Goal: Task Accomplishment & Management: Complete application form

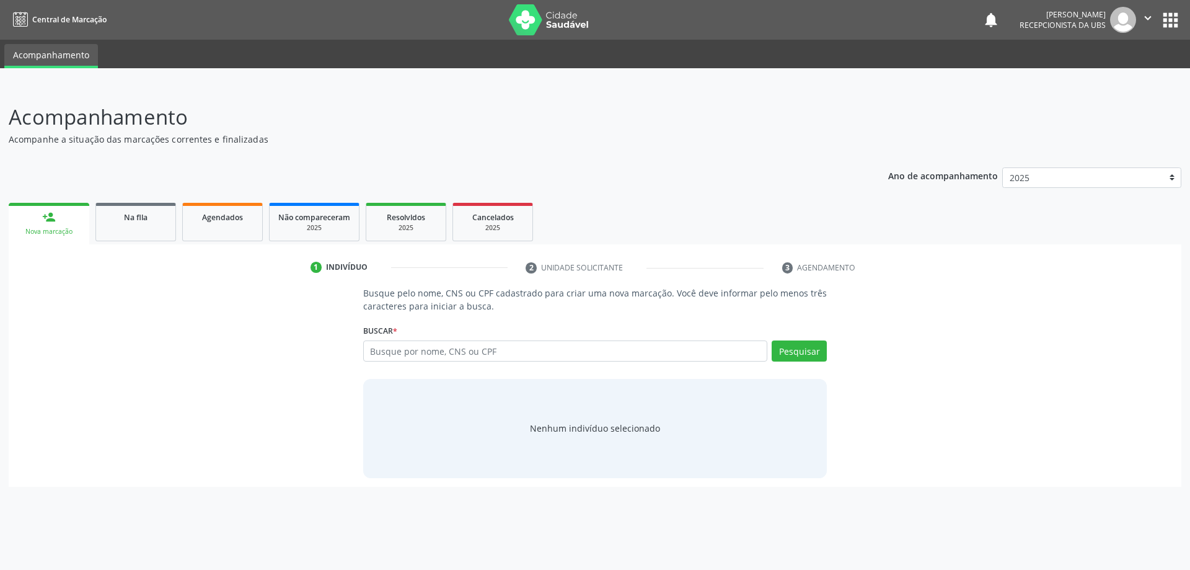
click at [494, 351] on input "text" at bounding box center [565, 350] width 405 height 21
paste input "704103292659880"
type input "704103292659880"
click at [796, 350] on button "Pesquisar" at bounding box center [799, 350] width 55 height 21
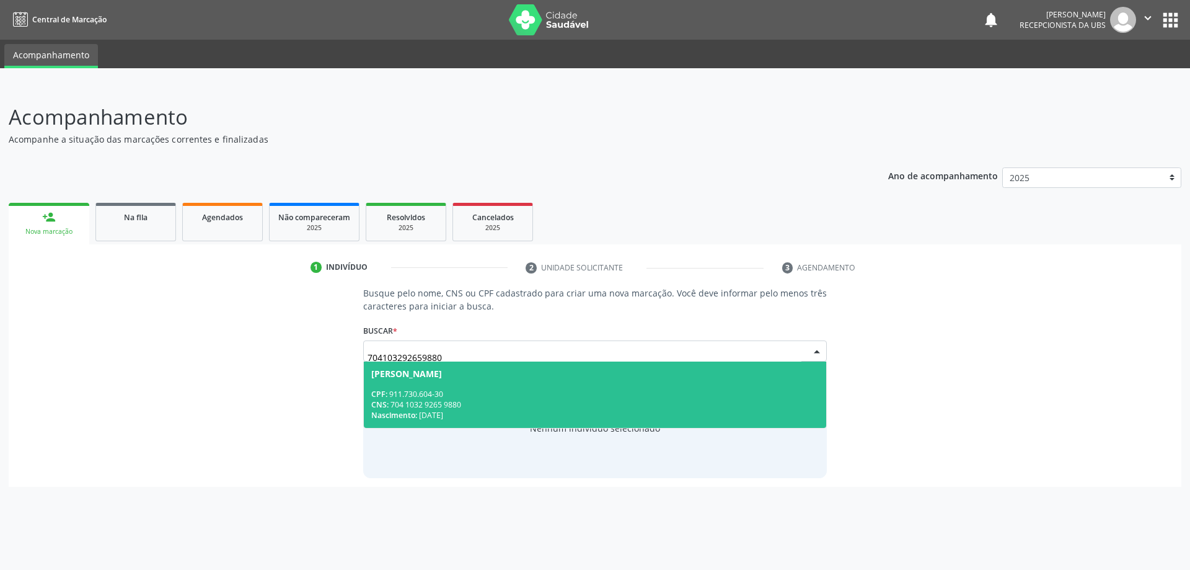
click at [589, 396] on div "CPF: 911.730.604-30" at bounding box center [595, 394] width 448 height 11
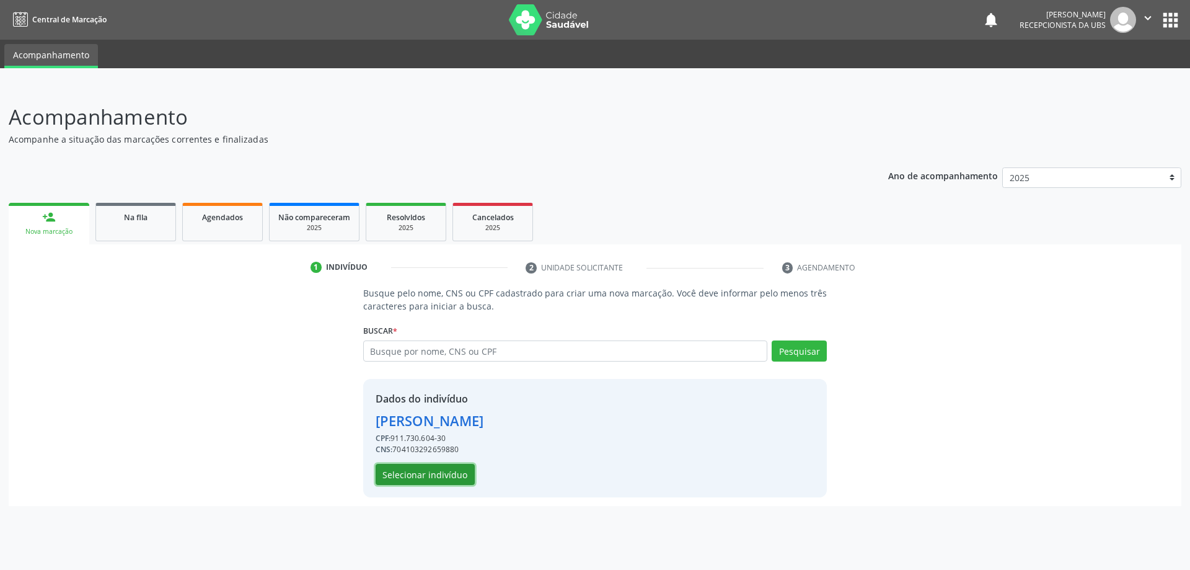
click at [443, 475] on button "Selecionar indivíduo" at bounding box center [425, 474] width 99 height 21
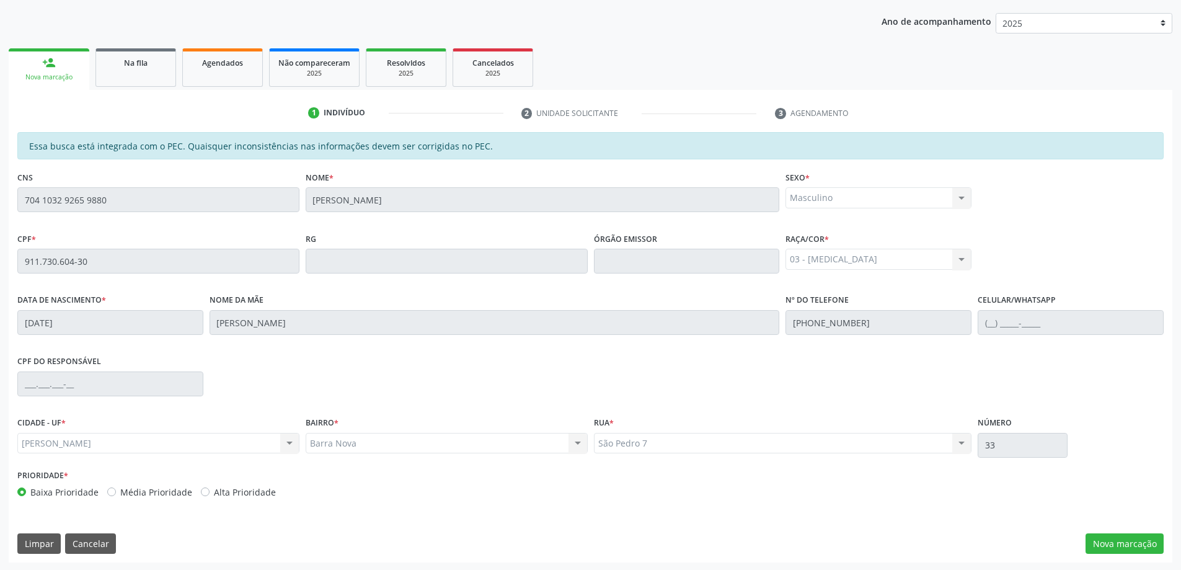
scroll to position [156, 0]
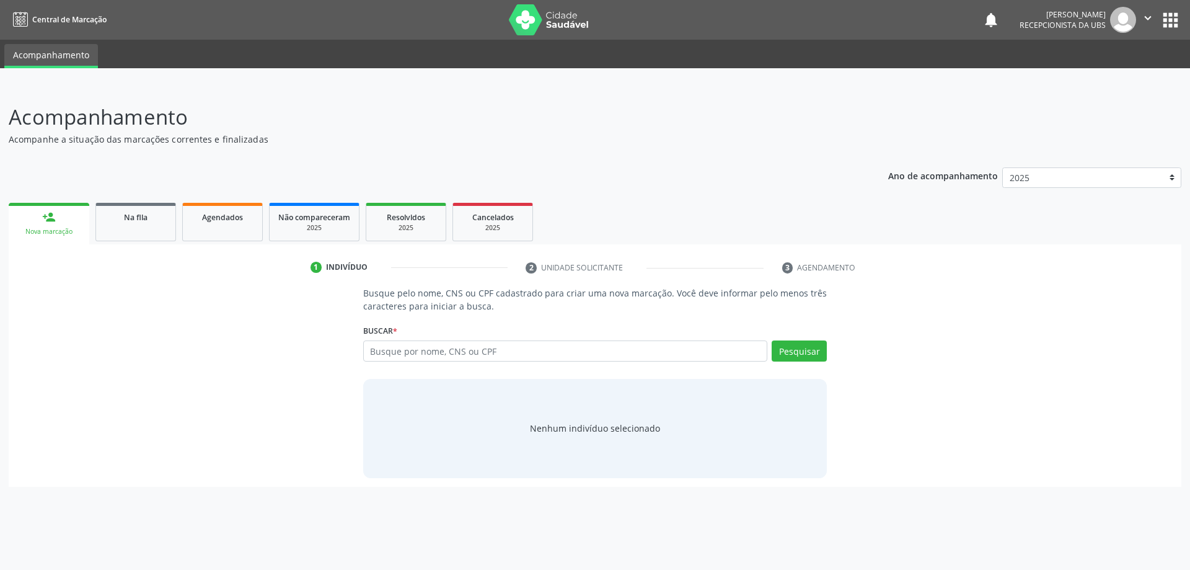
type input "1"
type input "91173060430"
click at [781, 347] on button "Pesquisar" at bounding box center [799, 350] width 55 height 21
type input "91173060430"
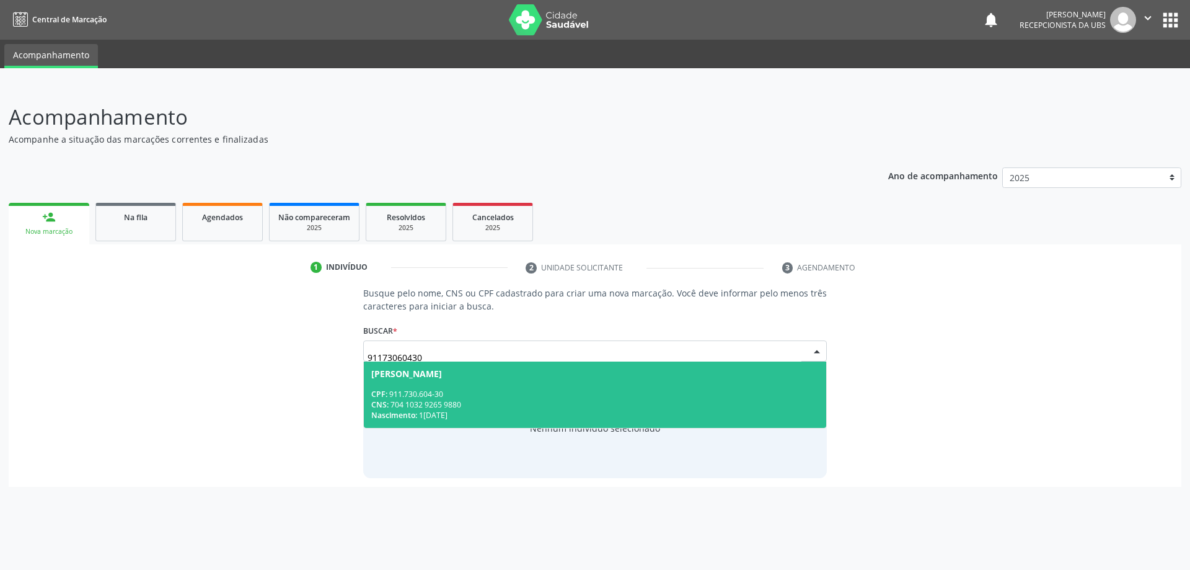
click at [552, 385] on span "[PERSON_NAME] CPF: 911.730.604-30 CNS: 704 1032 9265 9880 Nascimento: 1[DATE]" at bounding box center [595, 394] width 463 height 66
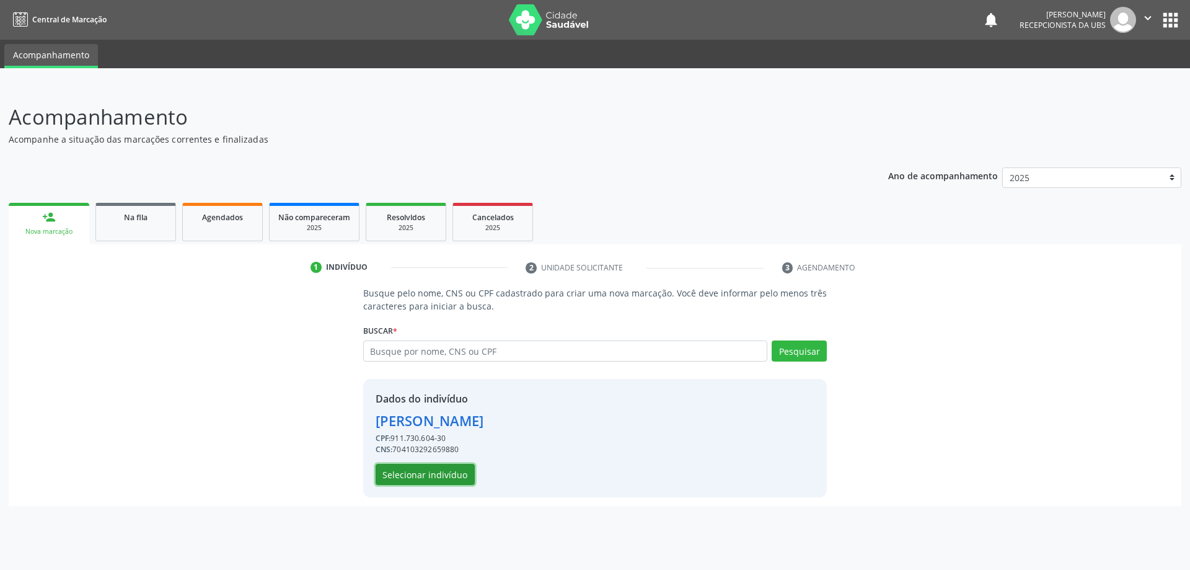
click at [420, 475] on button "Selecionar indivíduo" at bounding box center [425, 474] width 99 height 21
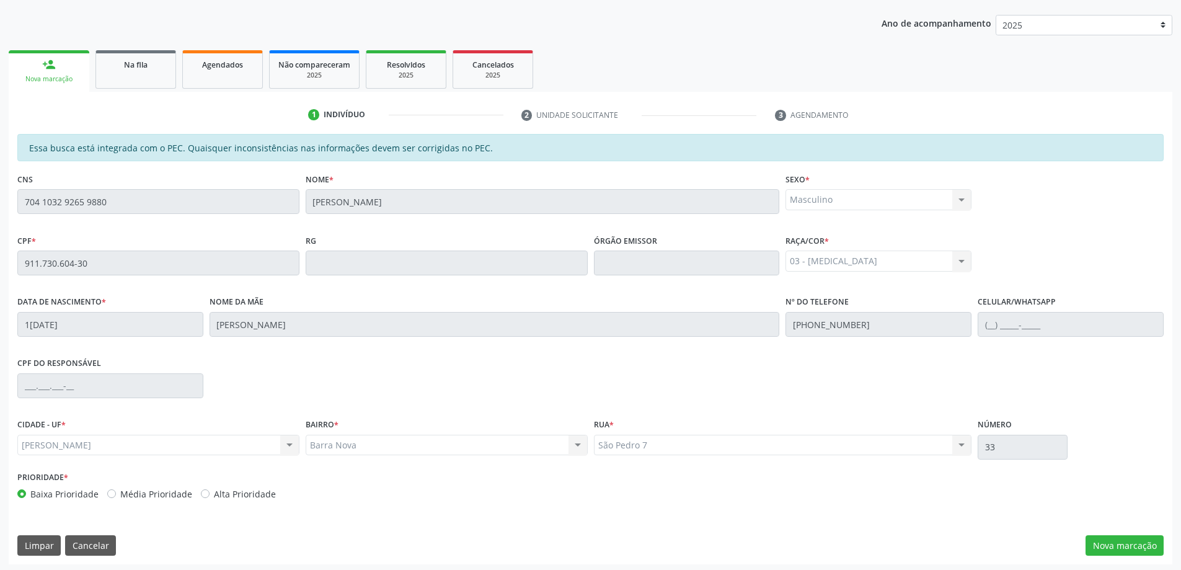
scroll to position [156, 0]
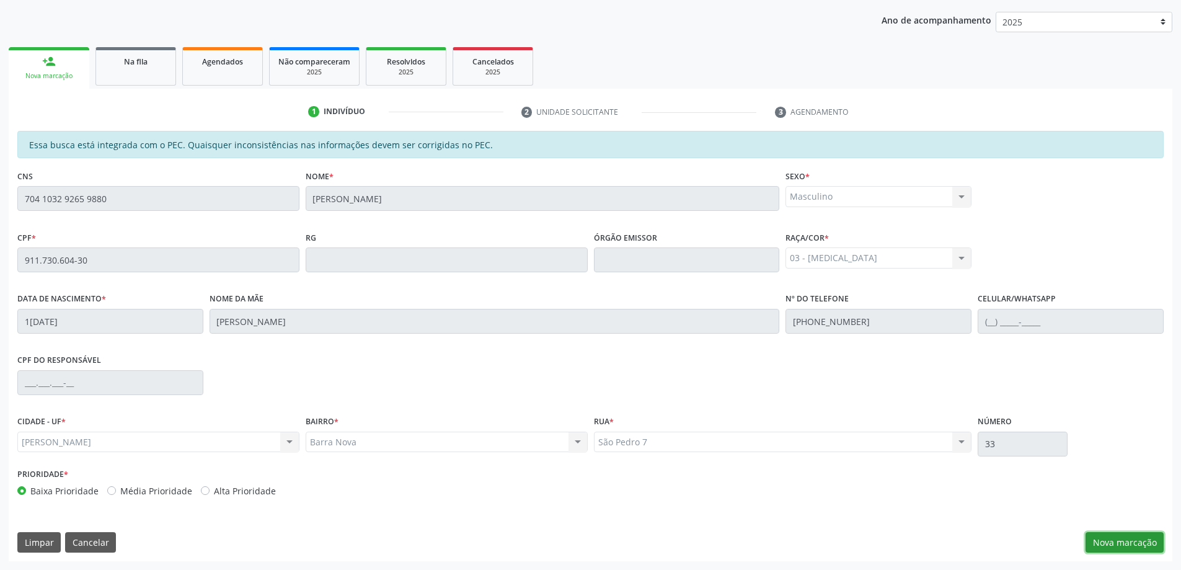
click at [1133, 546] on button "Nova marcação" at bounding box center [1124, 542] width 78 height 21
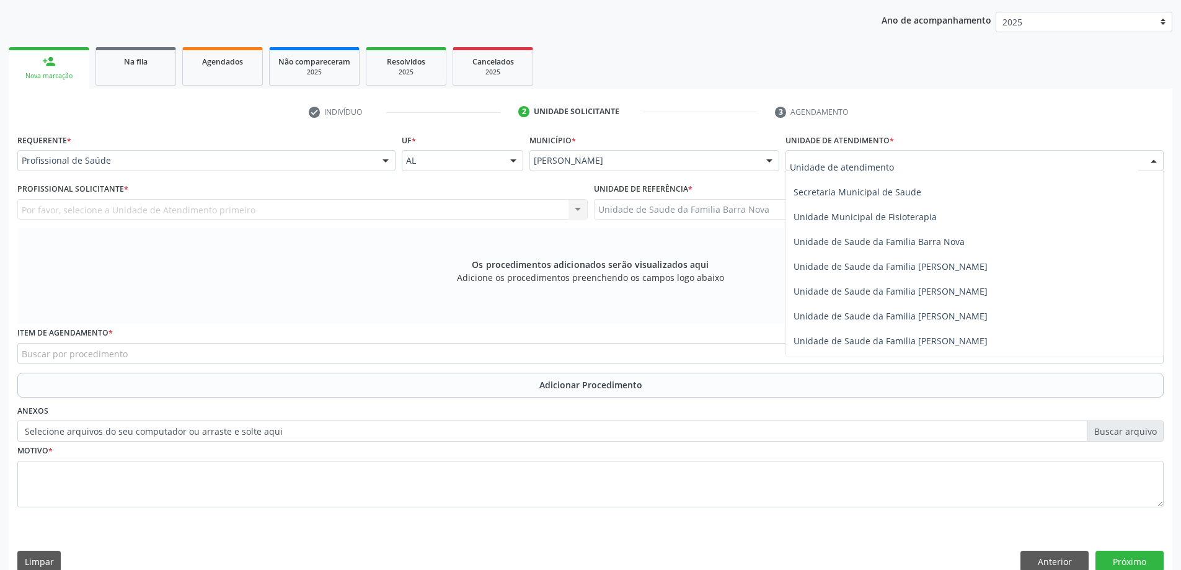
scroll to position [620, 0]
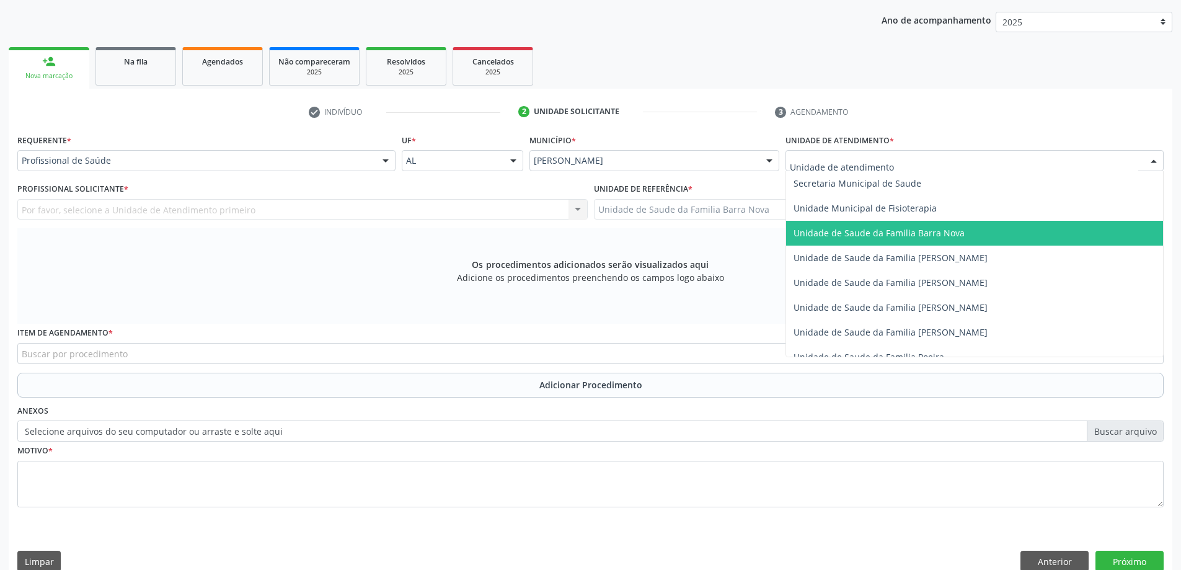
click at [925, 236] on span "Unidade de Saude da Familia Barra Nova" at bounding box center [878, 233] width 171 height 12
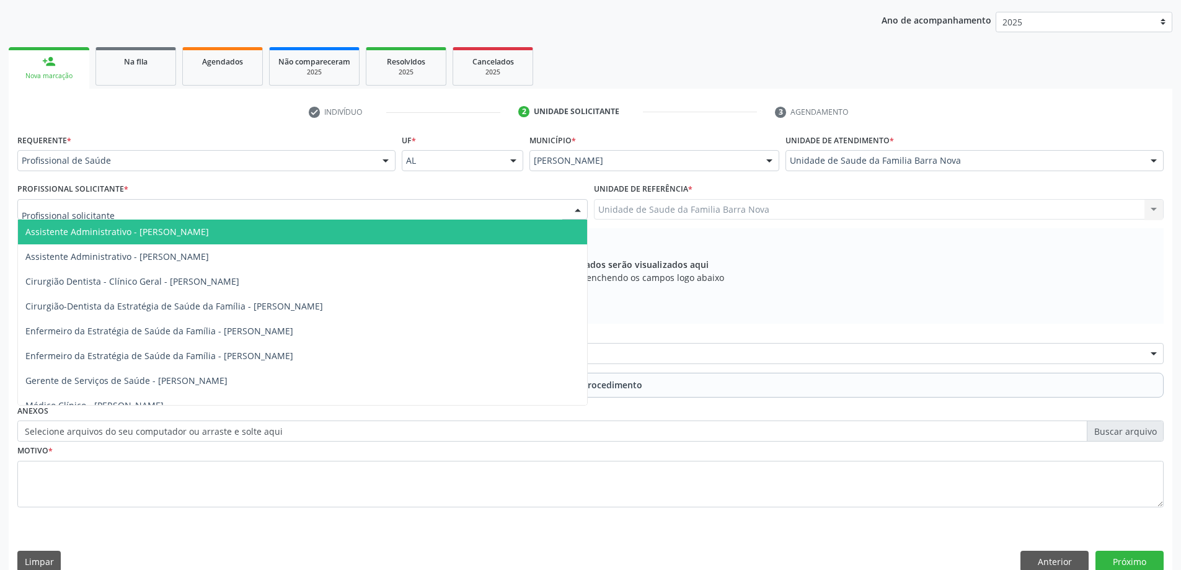
click at [396, 211] on div at bounding box center [302, 209] width 570 height 21
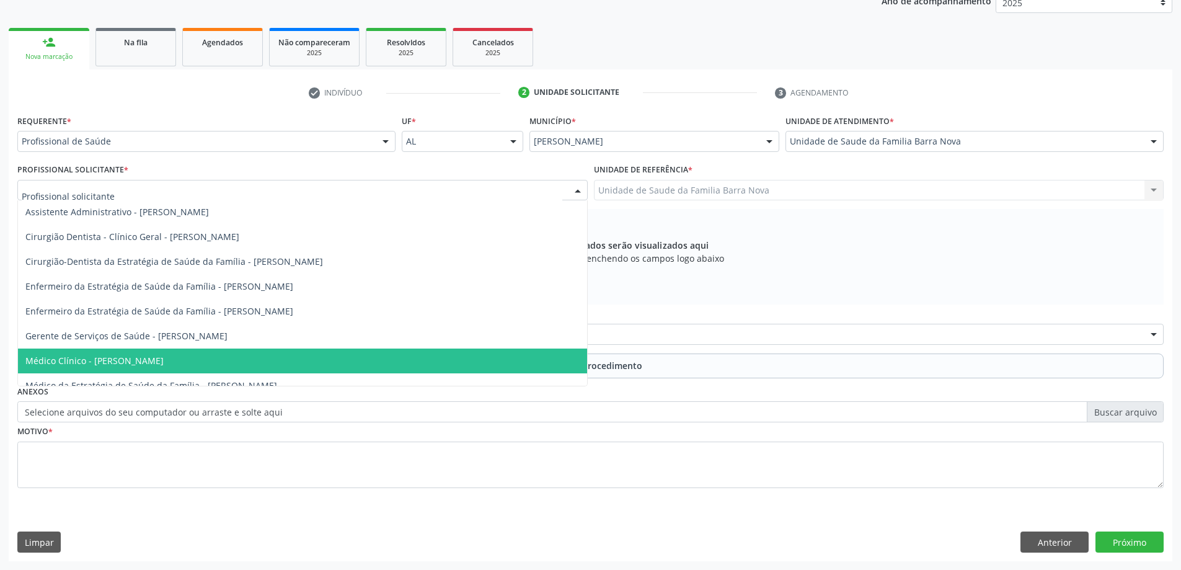
scroll to position [0, 0]
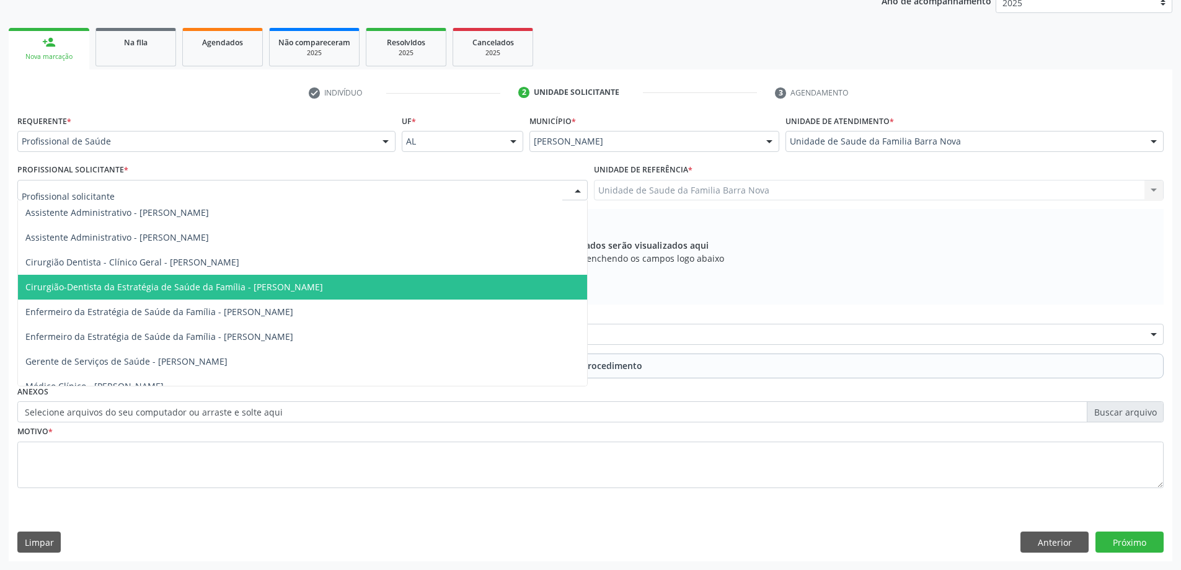
click at [323, 286] on span "Cirurgião-Dentista da Estratégia de Saúde da Família - [PERSON_NAME]" at bounding box center [174, 287] width 298 height 12
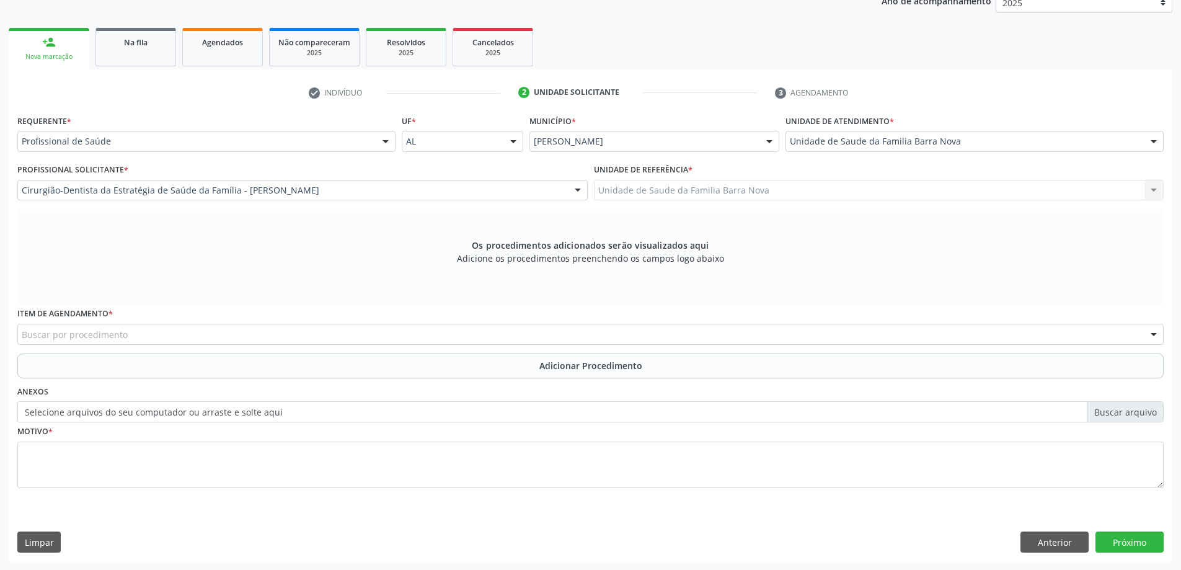
click at [524, 333] on div "Buscar por procedimento" at bounding box center [590, 334] width 1146 height 21
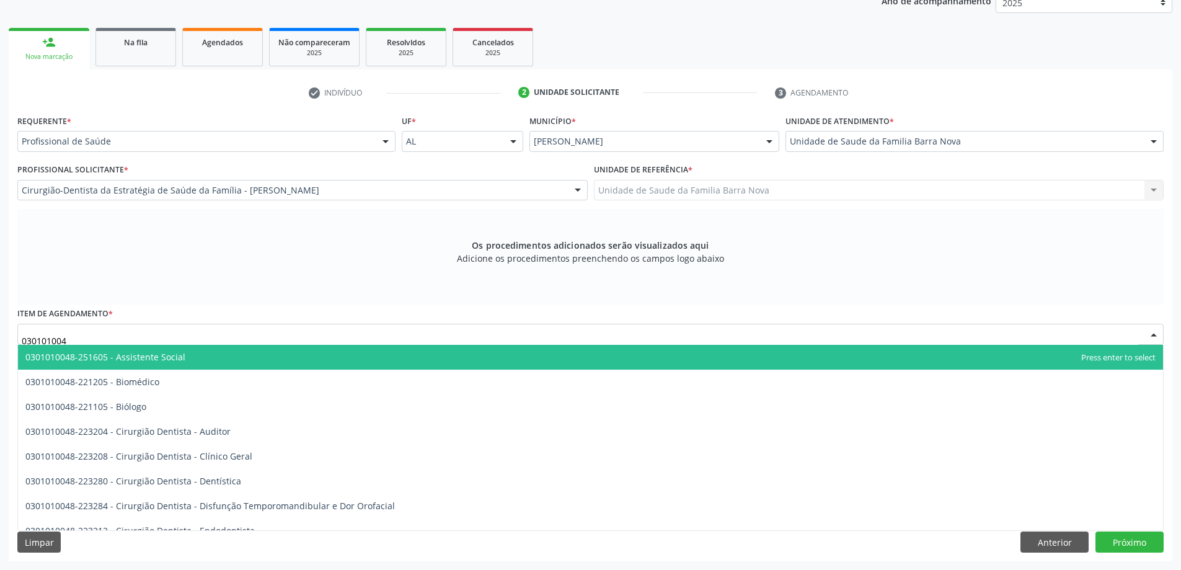
type input "0301010048"
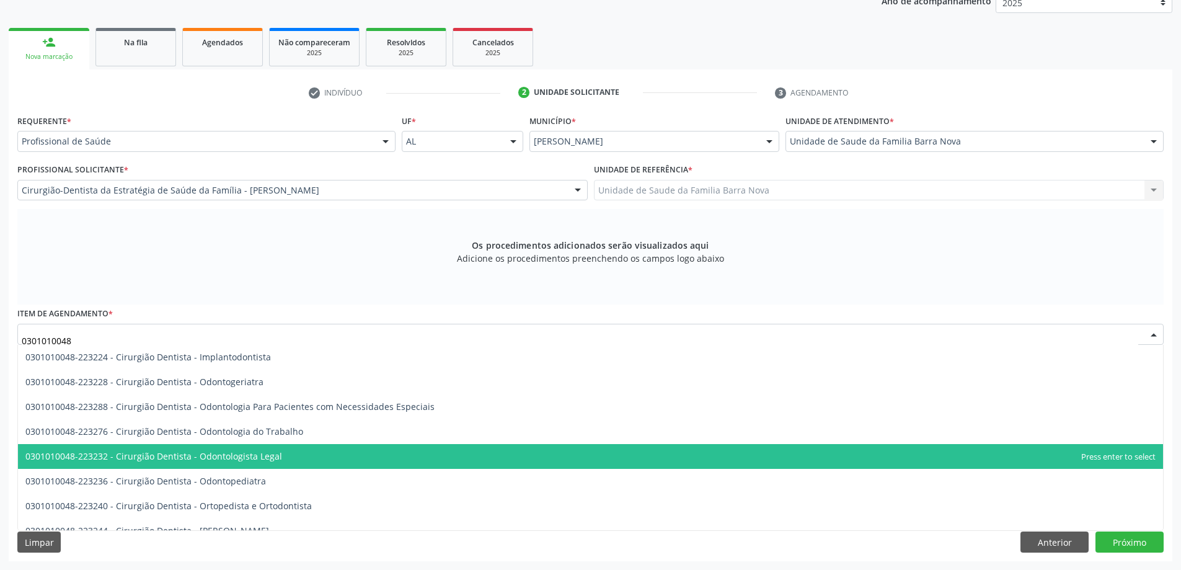
scroll to position [310, 0]
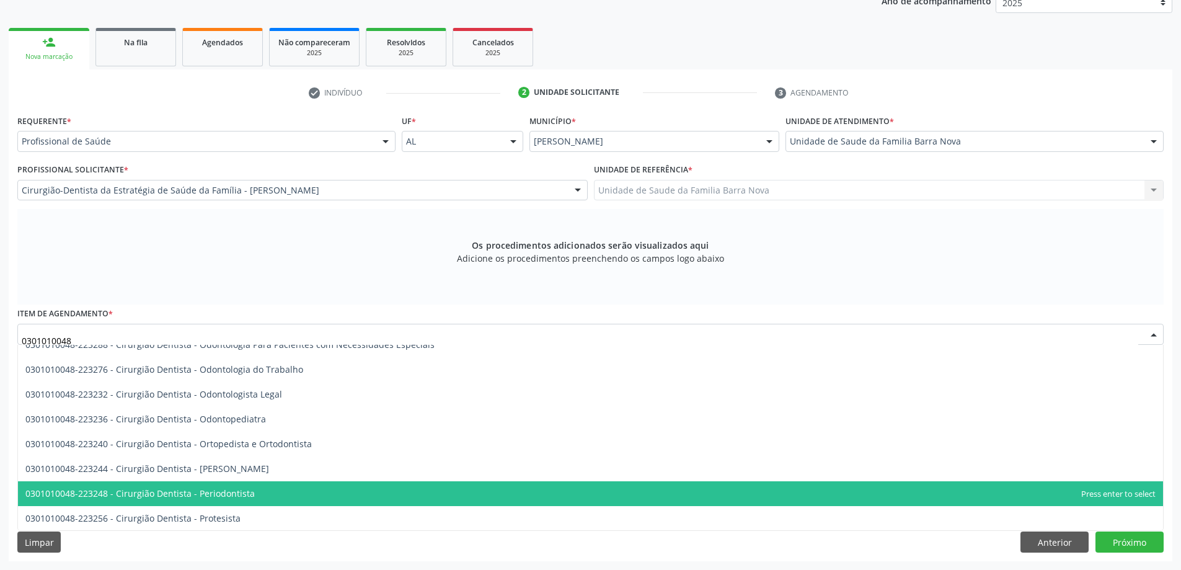
click at [428, 488] on span "0301010048-223248 - Cirurgião Dentista - Periodontista" at bounding box center [590, 493] width 1145 height 25
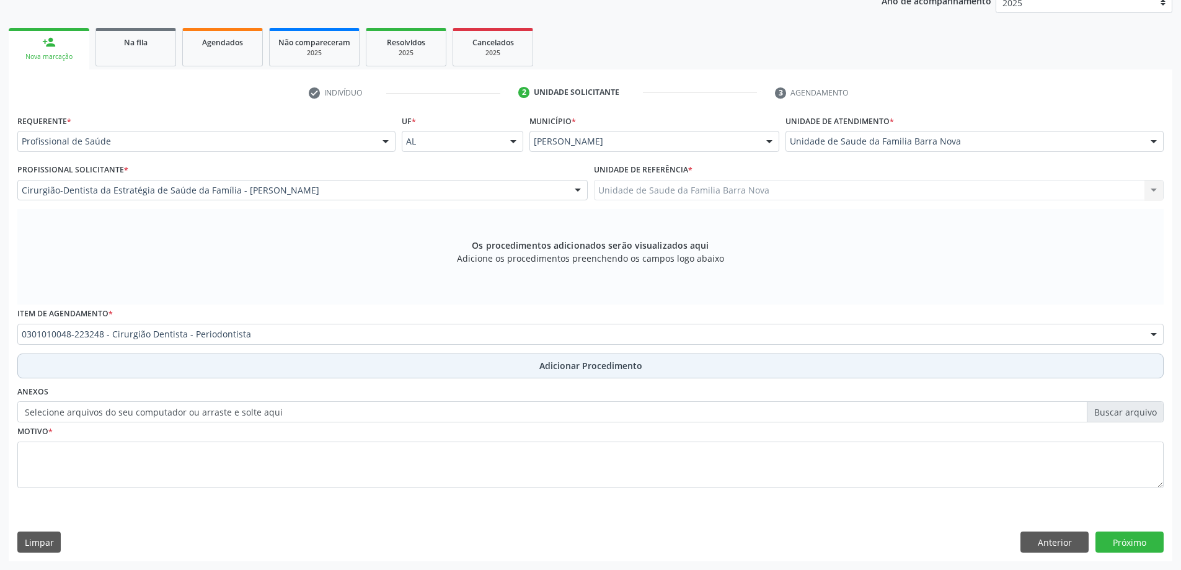
click at [626, 363] on span "Adicionar Procedimento" at bounding box center [590, 365] width 103 height 13
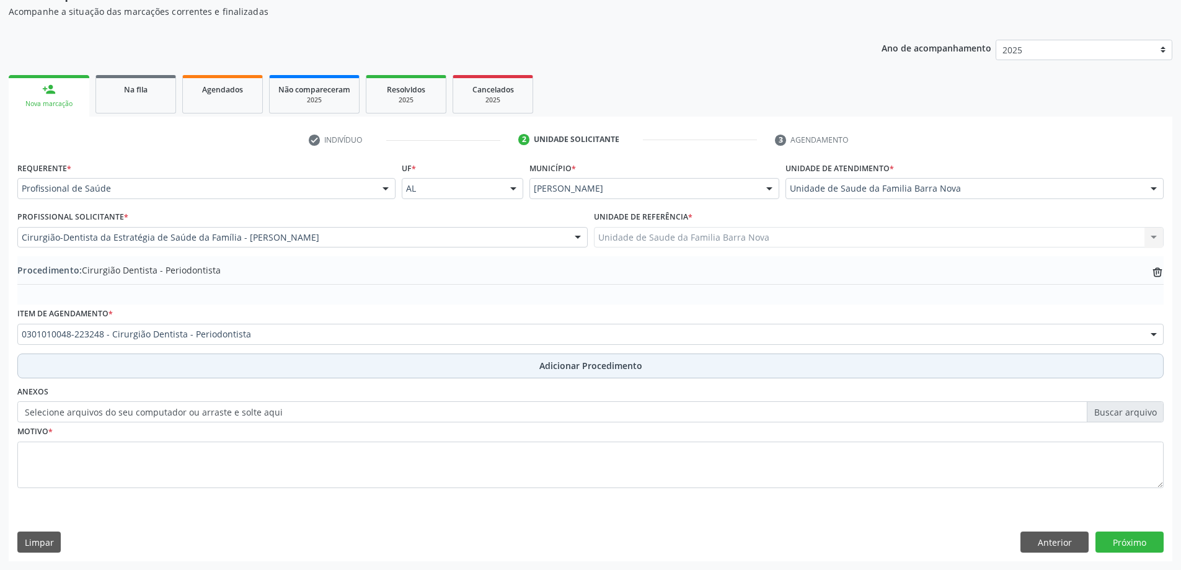
scroll to position [128, 0]
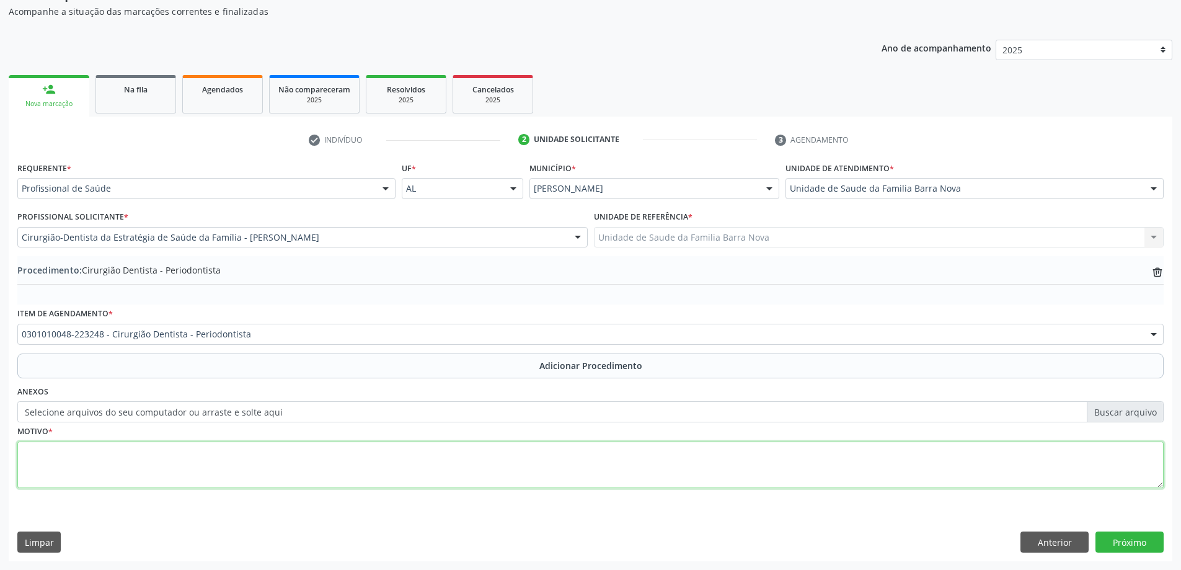
click at [275, 450] on textarea at bounding box center [590, 464] width 1146 height 47
type textarea "d"
type textarea "Doenças periodontais."
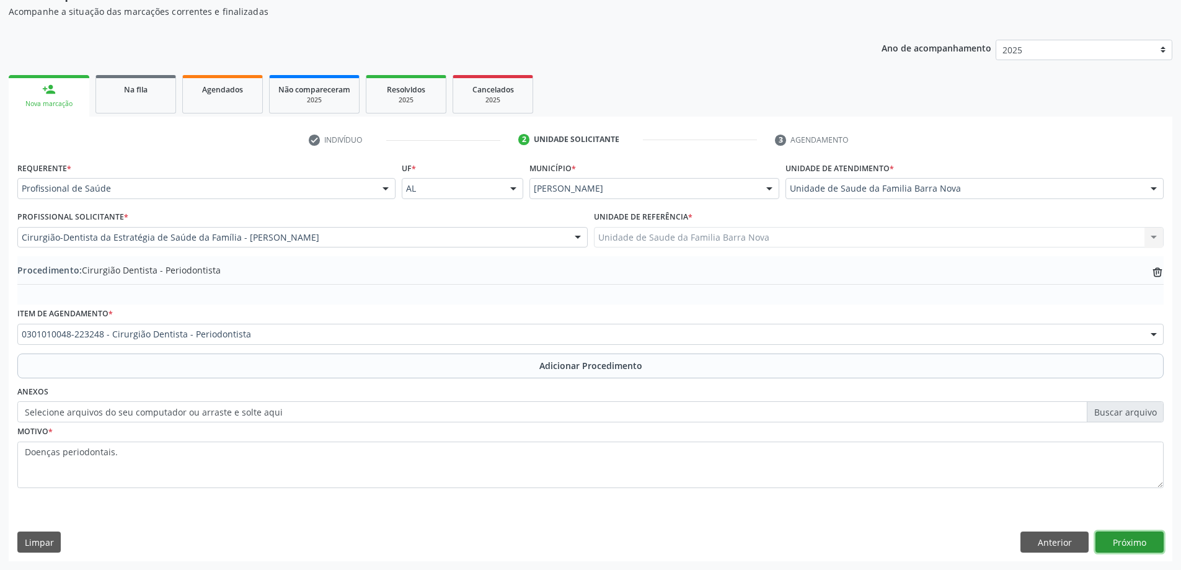
click at [1124, 540] on button "Próximo" at bounding box center [1129, 541] width 68 height 21
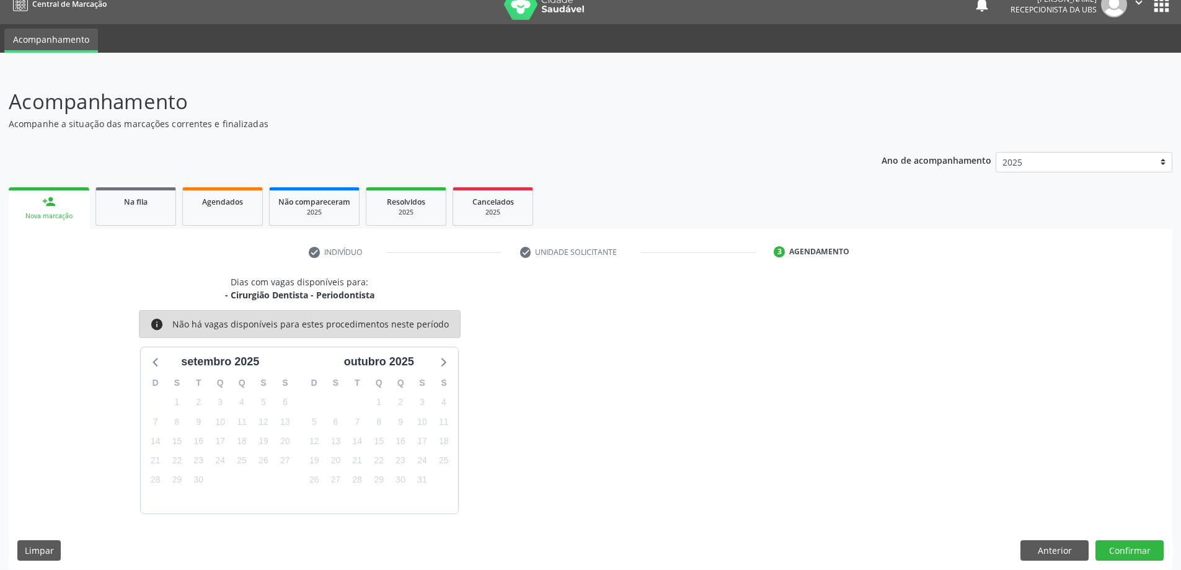
scroll to position [24, 0]
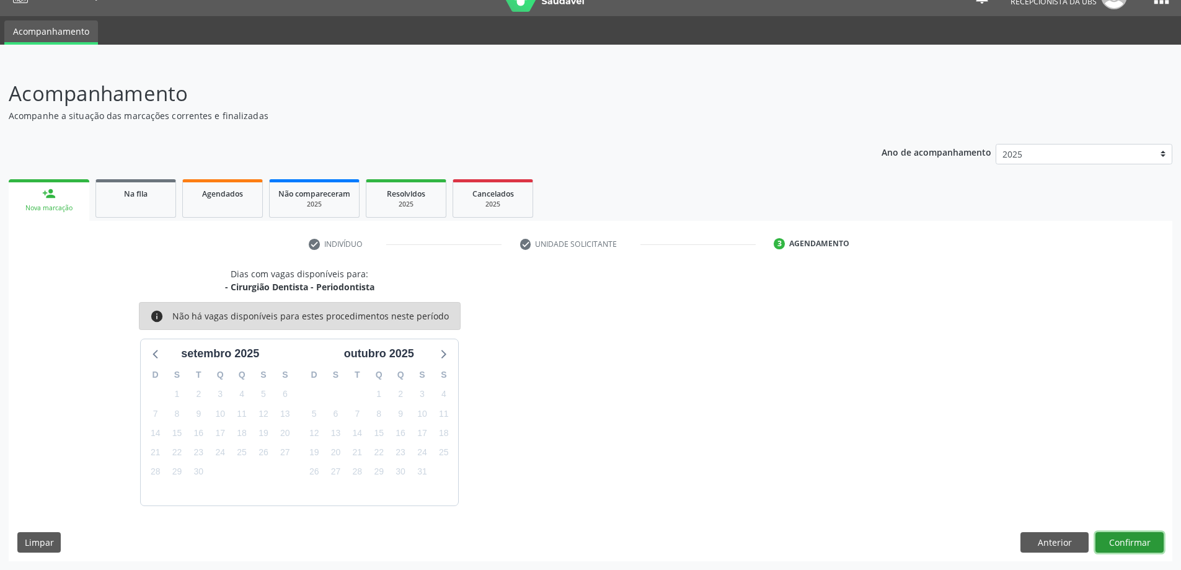
click at [1131, 542] on button "Confirmar" at bounding box center [1129, 542] width 68 height 21
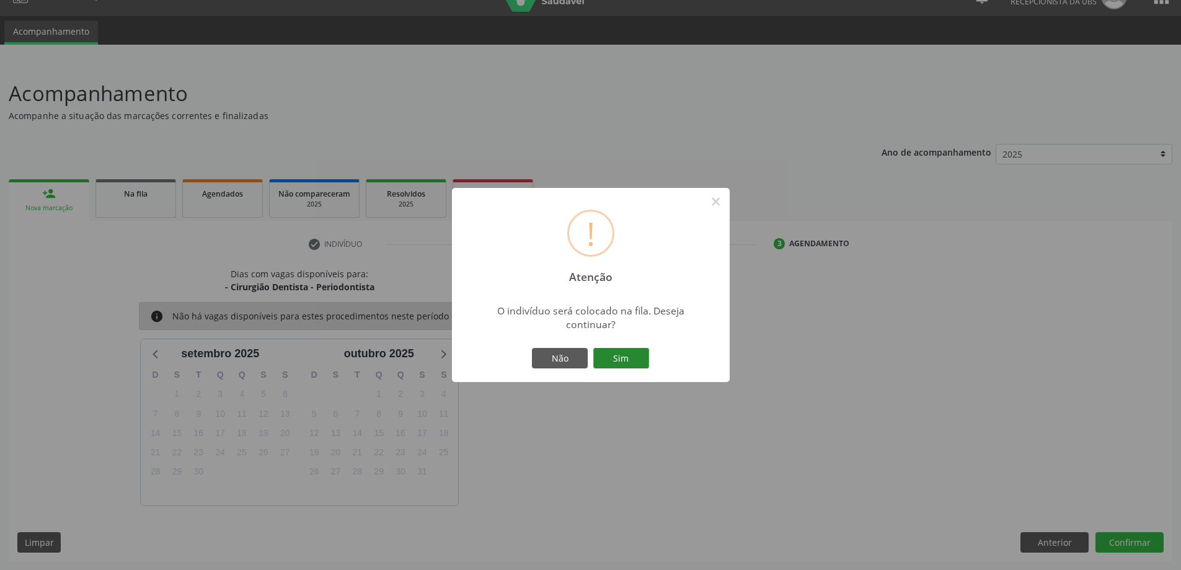
click at [621, 358] on button "Sim" at bounding box center [621, 358] width 56 height 21
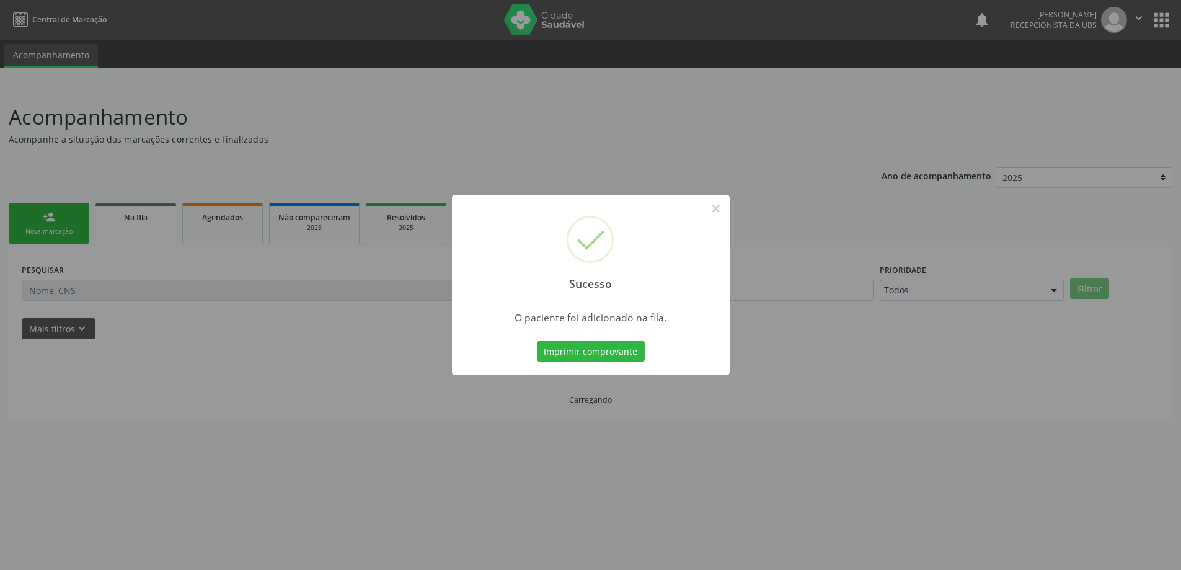
scroll to position [0, 0]
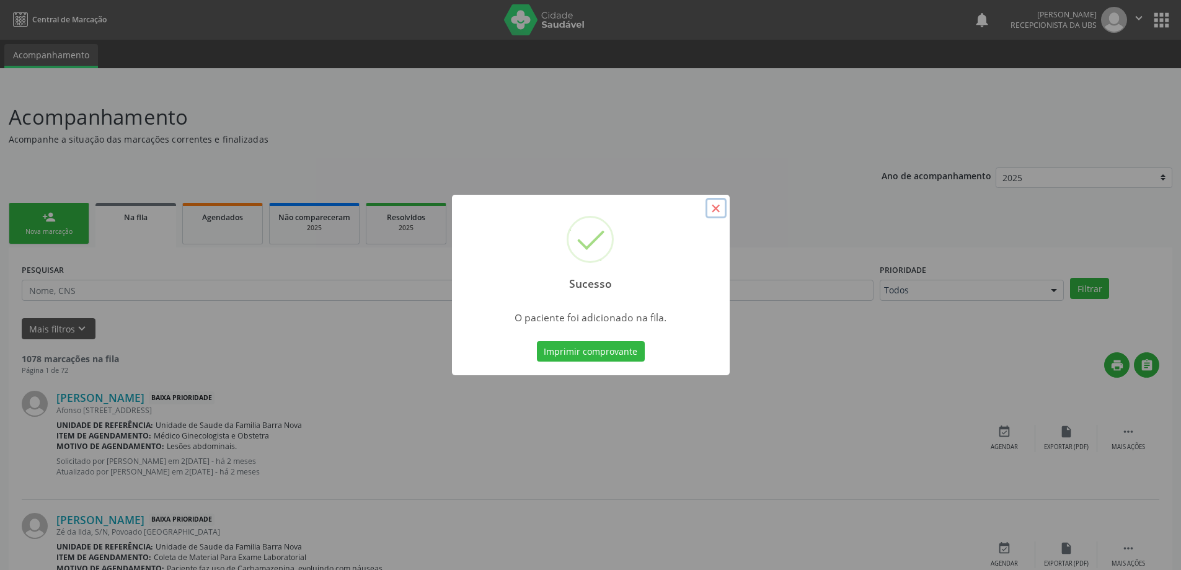
click at [718, 206] on button "×" at bounding box center [715, 208] width 21 height 21
click at [718, 206] on div "Sucesso × O paciente foi adicionado na fila. Imprimir comprovante Cancel" at bounding box center [590, 285] width 1181 height 570
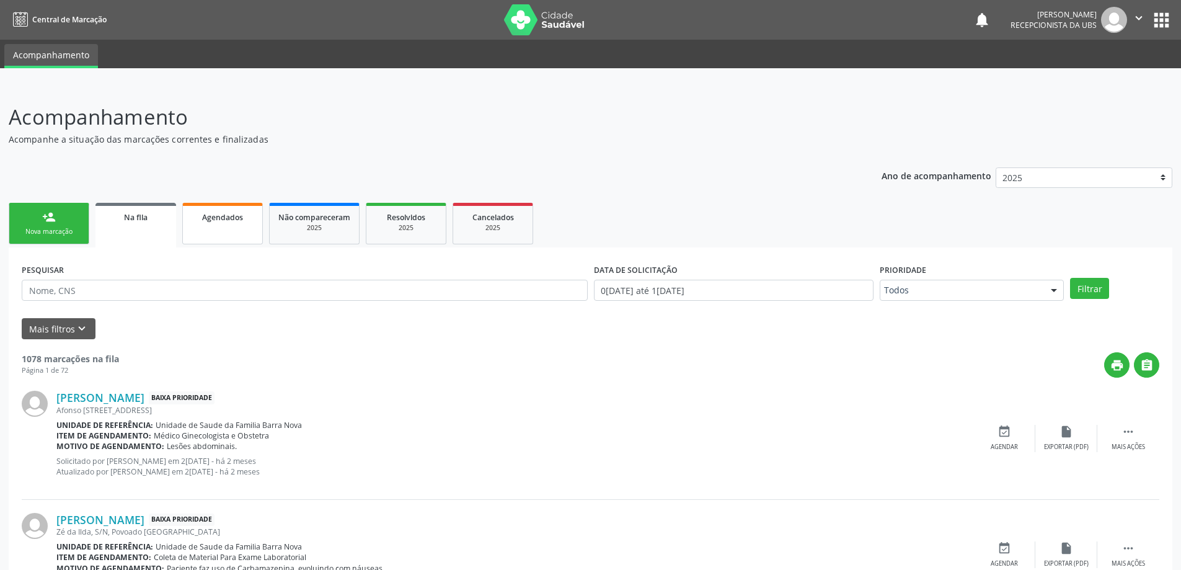
click at [216, 230] on link "Agendados" at bounding box center [222, 224] width 81 height 42
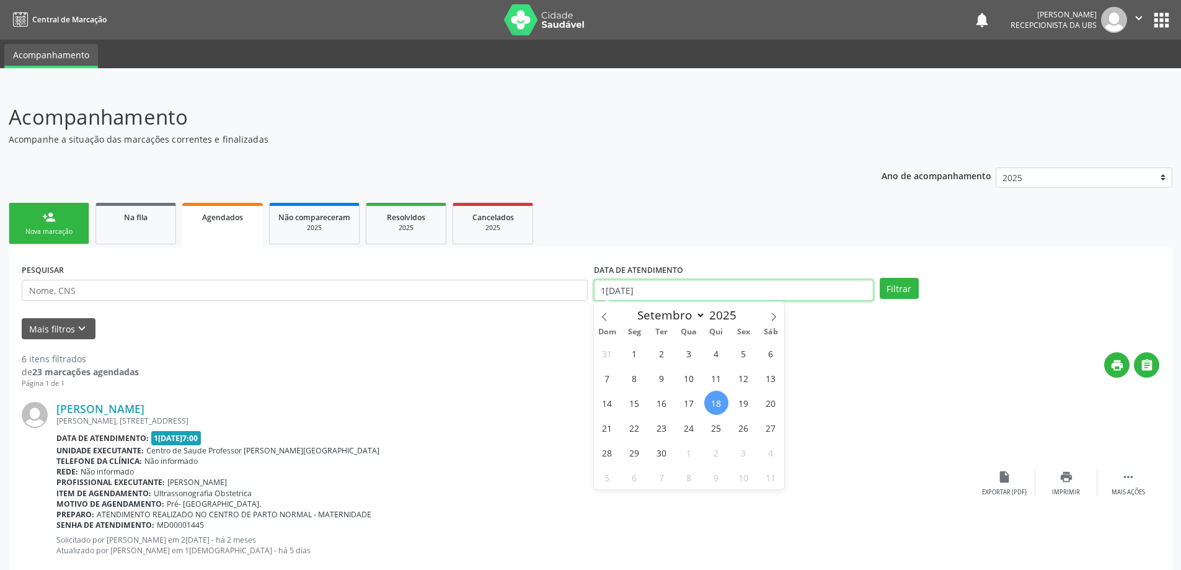
click at [788, 294] on input "1[DATE]" at bounding box center [734, 290] width 280 height 21
click at [633, 353] on span "1" at bounding box center [634, 353] width 24 height 24
type input "0[DATE]"
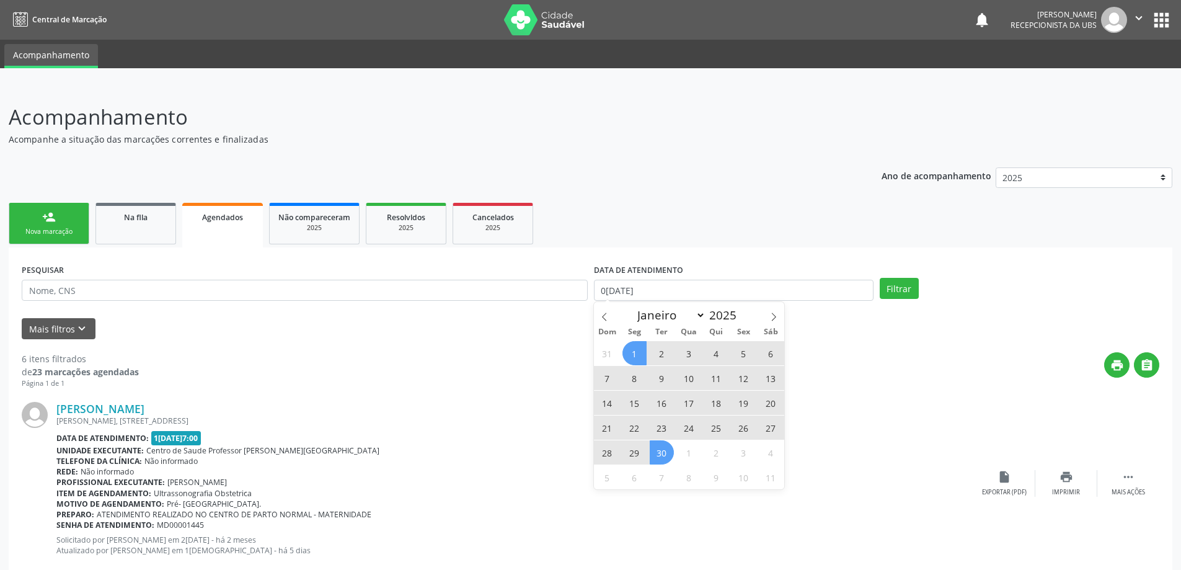
click at [660, 451] on span "30" at bounding box center [662, 452] width 24 height 24
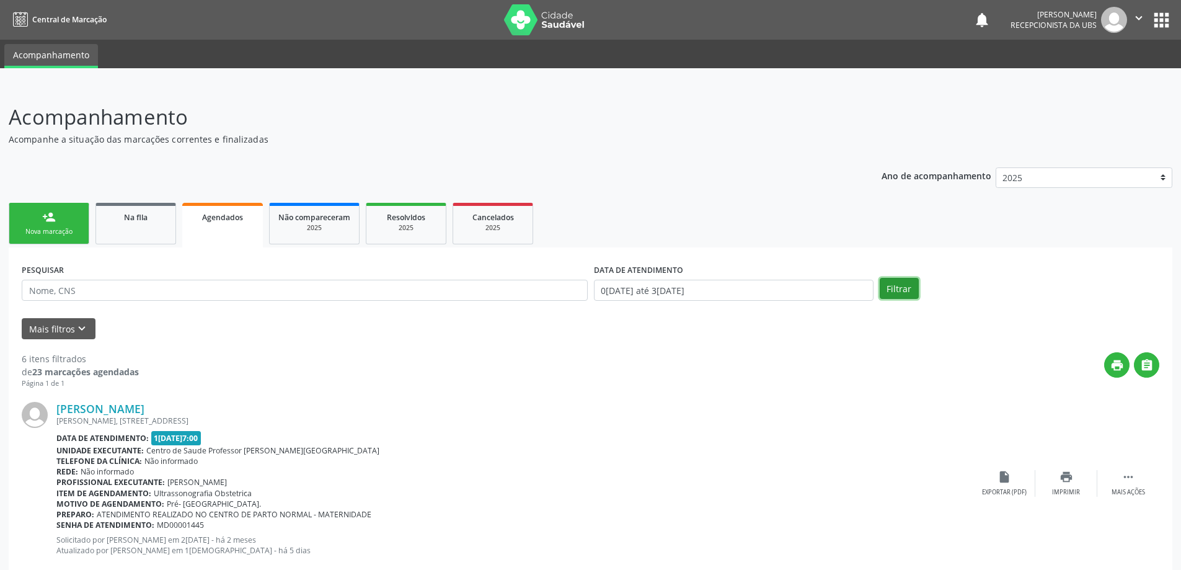
click at [883, 289] on button "Filtrar" at bounding box center [899, 288] width 39 height 21
click at [61, 226] on link "person_add Nova marcação" at bounding box center [49, 224] width 81 height 42
